Goal: Navigation & Orientation: Find specific page/section

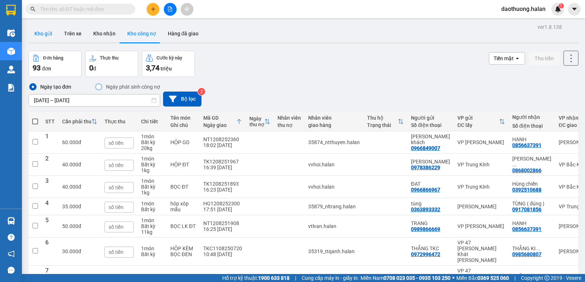
click at [49, 35] on button "Kho gửi" at bounding box center [43, 34] width 30 height 18
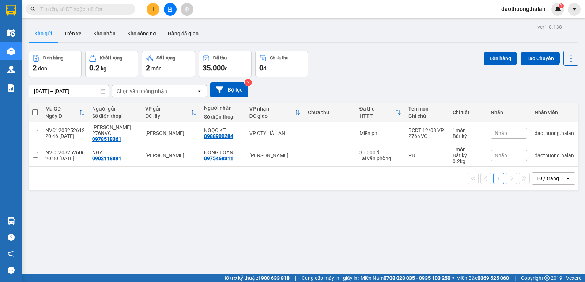
click at [49, 35] on button "Kho gửi" at bounding box center [43, 34] width 30 height 18
click at [542, 175] on div "10 / trang" at bounding box center [547, 178] width 23 height 7
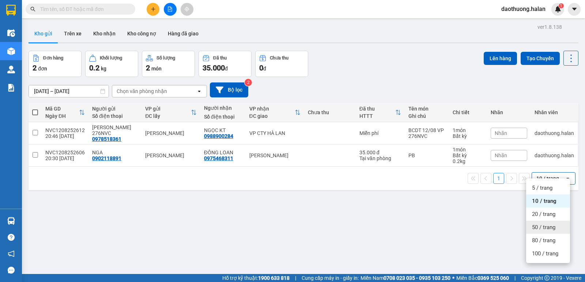
click at [540, 222] on div "50 / trang" at bounding box center [548, 227] width 44 height 13
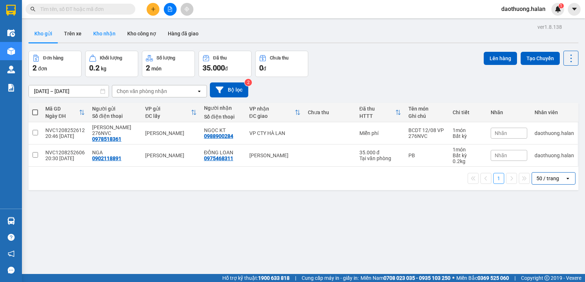
click at [100, 35] on button "Kho nhận" at bounding box center [104, 34] width 34 height 18
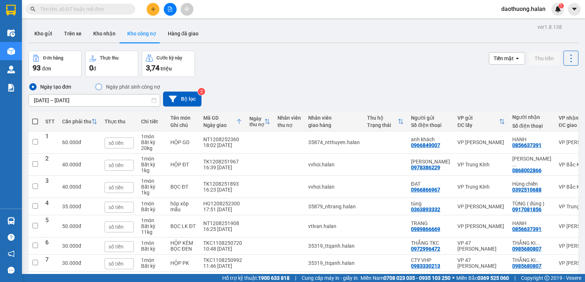
click at [192, 23] on div "ver 1.8.138 Kho gửi Trên xe Kho nhận Kho công nợ Hàng đã giao Đơn hàng 93 đơn T…" at bounding box center [303, 186] width 555 height 328
click at [192, 28] on button "Hàng đã giao" at bounding box center [183, 34] width 42 height 18
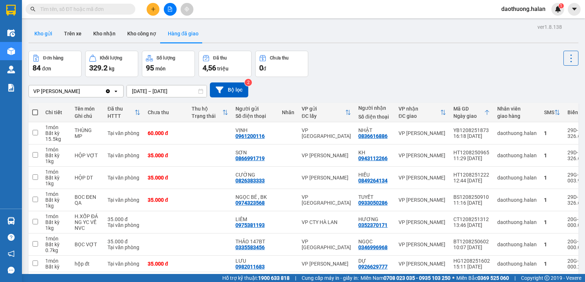
click at [46, 37] on button "Kho gửi" at bounding box center [43, 34] width 30 height 18
